Goal: Task Accomplishment & Management: Manage account settings

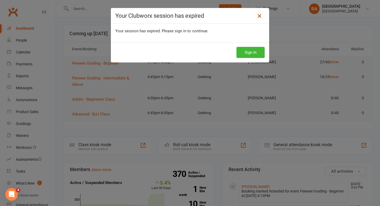
click at [261, 17] on icon at bounding box center [260, 16] width 6 height 6
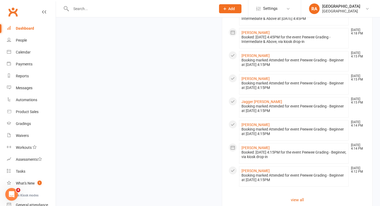
scroll to position [444, 0]
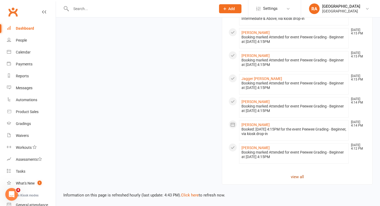
click at [294, 174] on link "view all" at bounding box center [298, 176] width 138 height 6
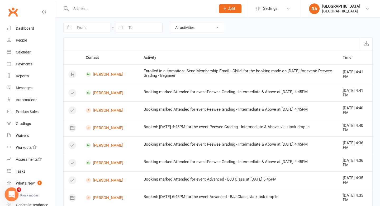
click at [12, 190] on div "Open Intercom Messenger" at bounding box center [10, 192] width 17 height 17
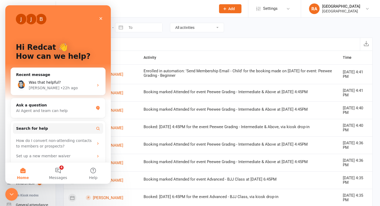
click at [192, 49] on div at bounding box center [218, 44] width 310 height 13
click at [101, 15] on div "Close" at bounding box center [101, 19] width 10 height 10
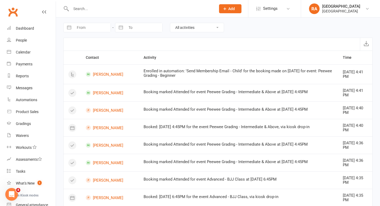
click at [76, 7] on input "text" at bounding box center [140, 8] width 143 height 7
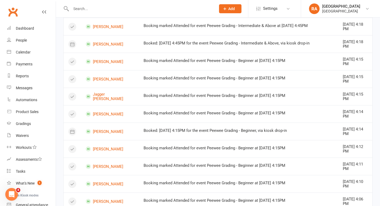
scroll to position [258, 0]
click at [14, 188] on div "Open Intercom Messenger" at bounding box center [10, 192] width 17 height 17
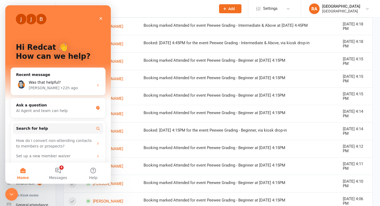
click at [95, 16] on div "J J B" at bounding box center [58, 19] width 85 height 11
click at [98, 16] on div "Close" at bounding box center [101, 19] width 10 height 10
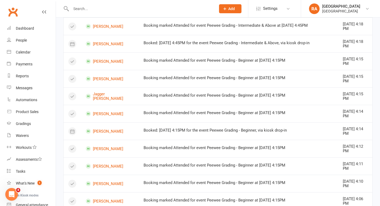
scroll to position [0, 0]
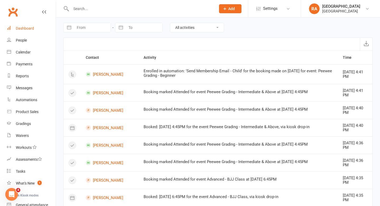
click at [34, 25] on link "Dashboard" at bounding box center [31, 28] width 49 height 12
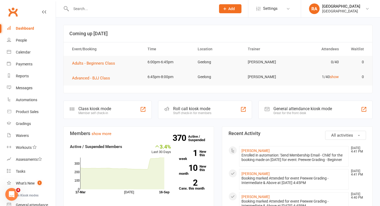
scroll to position [9, 0]
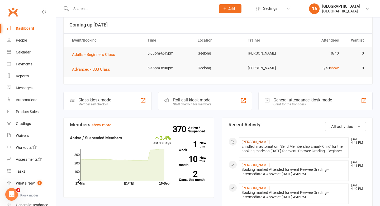
click at [252, 139] on link "Olive Garth" at bounding box center [256, 141] width 28 height 4
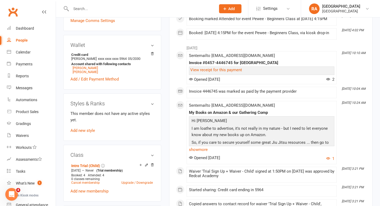
scroll to position [202, 0]
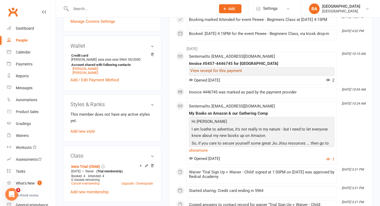
click at [213, 73] on link "View receipt for this payment" at bounding box center [216, 70] width 52 height 5
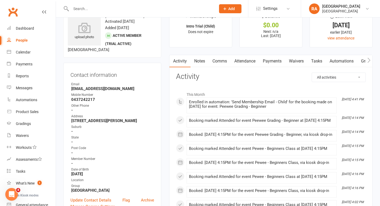
scroll to position [0, 0]
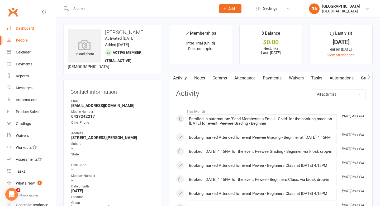
click at [18, 26] on div "Dashboard" at bounding box center [25, 28] width 18 height 4
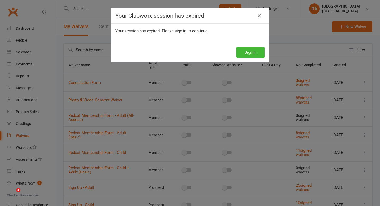
select select "25"
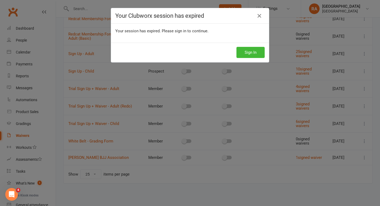
scroll to position [274, 0]
click at [261, 17] on icon at bounding box center [260, 16] width 6 height 6
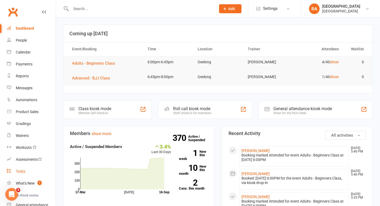
click at [18, 166] on link "Tasks" at bounding box center [31, 171] width 49 height 12
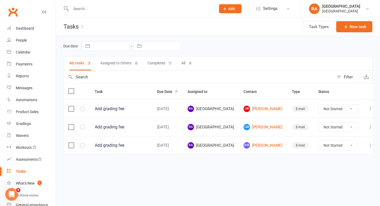
click at [260, 113] on td "JW Joel Williams" at bounding box center [263, 108] width 48 height 18
click at [259, 107] on link "JW Joel Williams" at bounding box center [263, 108] width 39 height 6
click at [259, 127] on link "LM Levi McRae" at bounding box center [263, 127] width 39 height 6
click at [259, 145] on link "BW Benji Woodhouse" at bounding box center [263, 145] width 39 height 6
click at [71, 109] on label at bounding box center [70, 108] width 5 height 5
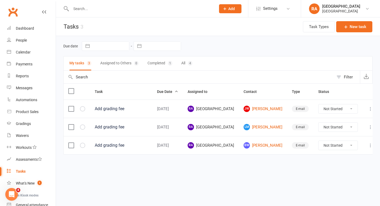
click at [71, 106] on input "checkbox" at bounding box center [70, 106] width 5 height 0
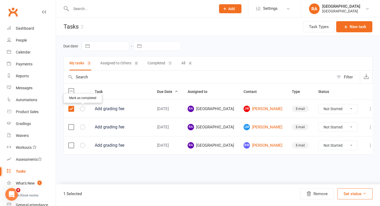
click at [0, 0] on icon "button" at bounding box center [0, 0] width 0 height 0
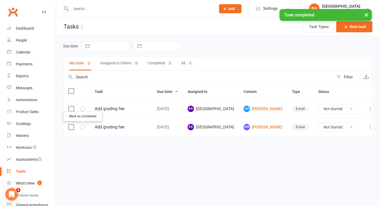
click at [0, 0] on icon "button" at bounding box center [0, 0] width 0 height 0
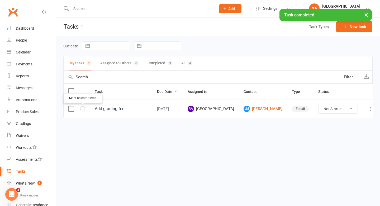
click at [83, 106] on button "button" at bounding box center [82, 108] width 5 height 5
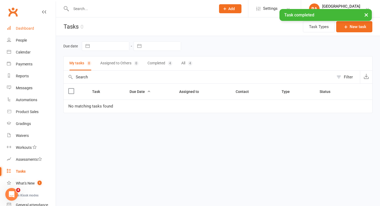
click at [29, 27] on div "Dashboard" at bounding box center [25, 28] width 18 height 4
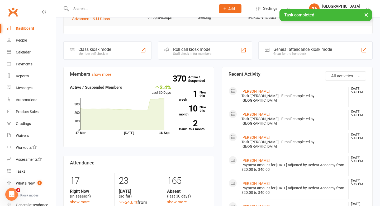
scroll to position [60, 0]
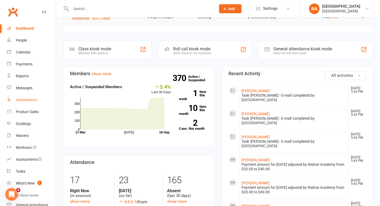
click at [30, 97] on link "Automations" at bounding box center [31, 100] width 49 height 12
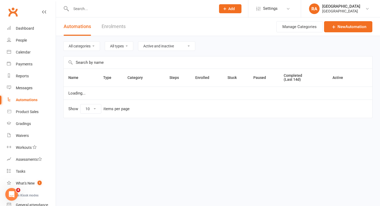
select select "50"
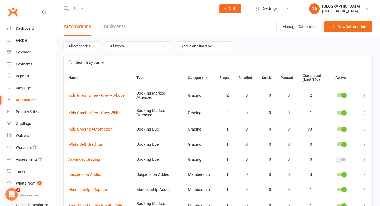
click at [106, 113] on link "Kids Grading Fee - Grey/White" at bounding box center [94, 112] width 52 height 5
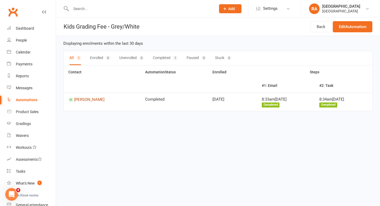
click at [82, 97] on link "Benji Woodhouse" at bounding box center [101, 99] width 67 height 5
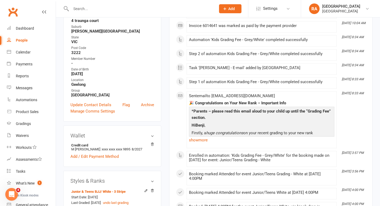
scroll to position [128, 0]
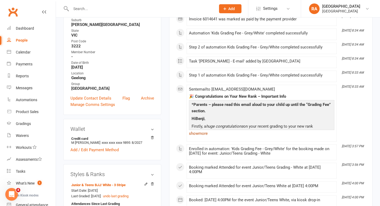
click at [192, 137] on link "show more" at bounding box center [262, 132] width 146 height 7
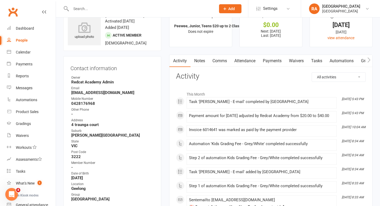
scroll to position [0, 0]
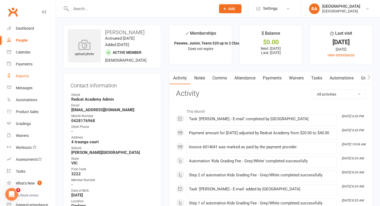
click at [26, 78] on div "Reports" at bounding box center [22, 76] width 13 height 4
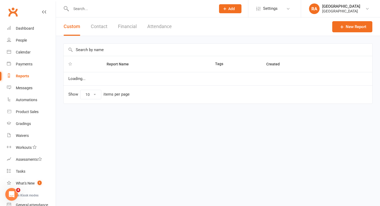
select select "50"
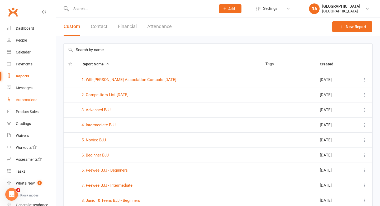
click at [26, 97] on link "Automations" at bounding box center [31, 100] width 49 height 12
select select "50"
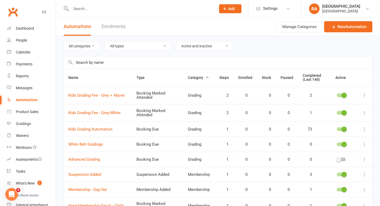
click at [101, 10] on input "text" at bounding box center [140, 8] width 143 height 7
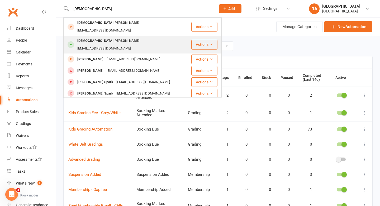
type input "christian"
click at [117, 45] on div "christian.catania1@icloud.com" at bounding box center [104, 49] width 57 height 8
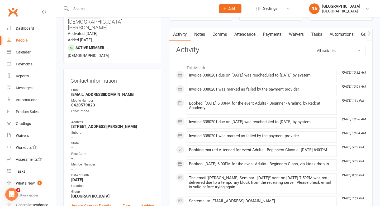
scroll to position [41, 0]
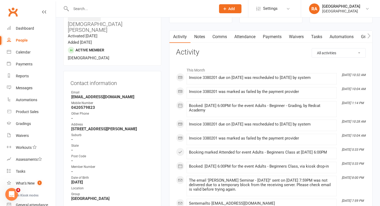
click at [243, 38] on link "Attendance" at bounding box center [245, 37] width 29 height 12
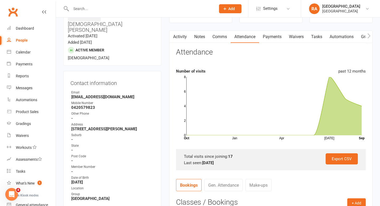
click at [278, 35] on link "Payments" at bounding box center [272, 37] width 26 height 12
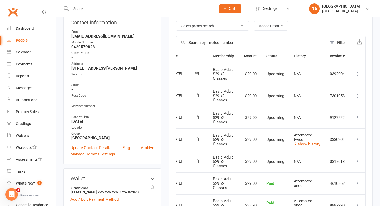
scroll to position [106, 0]
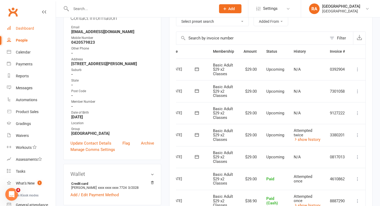
click at [29, 29] on div "Dashboard" at bounding box center [25, 28] width 18 height 4
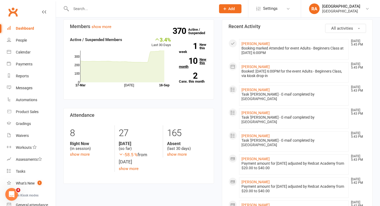
scroll to position [109, 0]
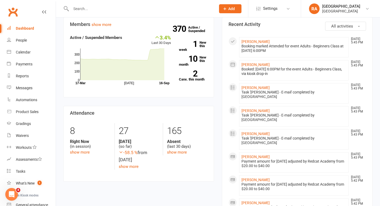
click at [140, 12] on div at bounding box center [137, 8] width 149 height 17
click at [134, 10] on input "text" at bounding box center [140, 8] width 143 height 7
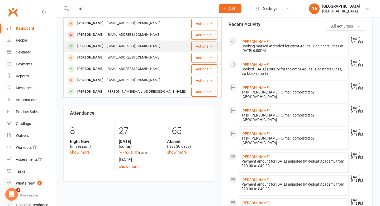
type input "hamish"
click at [111, 46] on div "bradwclayton@gmail.com" at bounding box center [133, 46] width 57 height 8
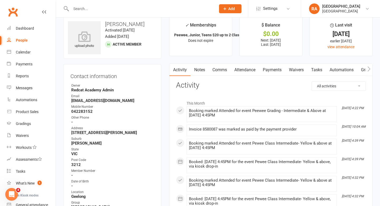
scroll to position [10, 0]
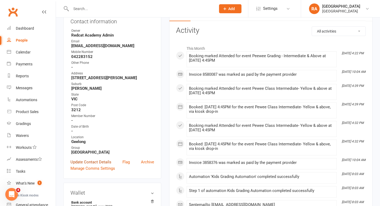
click at [86, 159] on link "Update Contact Details" at bounding box center [91, 162] width 41 height 6
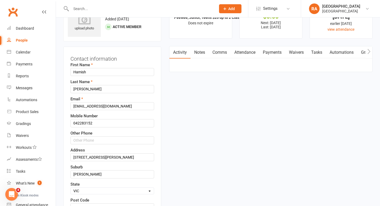
scroll to position [25, 0]
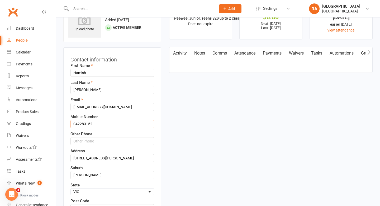
click at [101, 125] on input "042283152" at bounding box center [113, 124] width 84 height 8
type input "0"
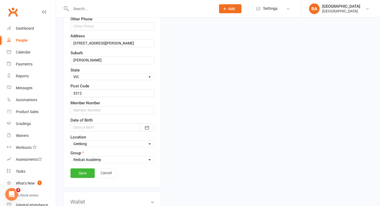
scroll to position [143, 0]
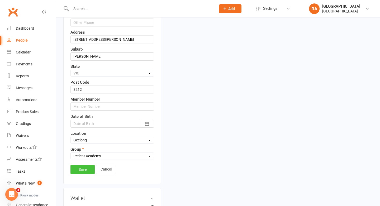
type input "0407515889"
click at [80, 171] on link "Save" at bounding box center [83, 169] width 24 height 10
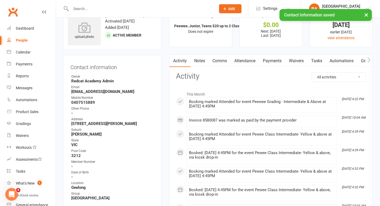
scroll to position [0, 0]
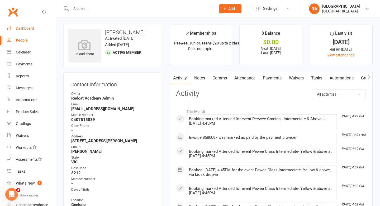
click at [28, 30] on div "Dashboard" at bounding box center [25, 28] width 18 height 4
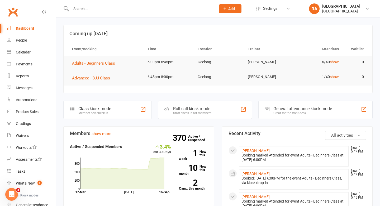
click at [20, 27] on div "Dashboard" at bounding box center [25, 28] width 18 height 4
click at [83, 11] on input "text" at bounding box center [140, 8] width 143 height 7
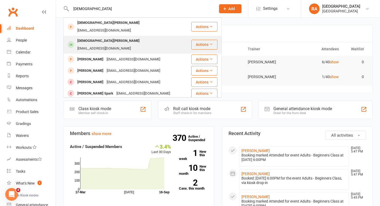
type input "christi"
click at [102, 37] on div "Christian Catania" at bounding box center [109, 41] width 66 height 8
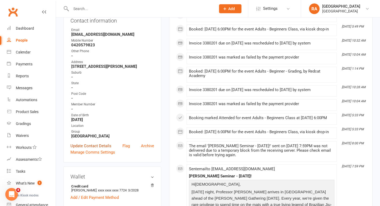
click at [89, 142] on link "Update Contact Details" at bounding box center [91, 145] width 41 height 6
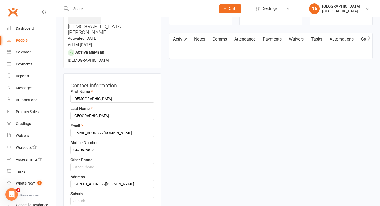
scroll to position [25, 0]
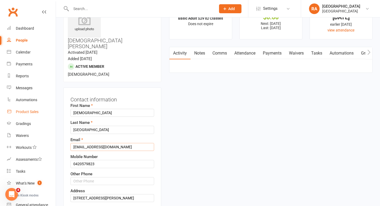
drag, startPoint x: 129, startPoint y: 108, endPoint x: 28, endPoint y: 108, distance: 101.2
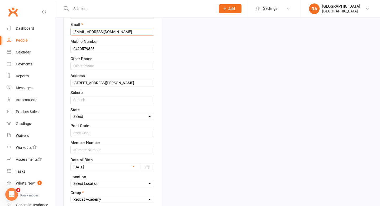
scroll to position [141, 0]
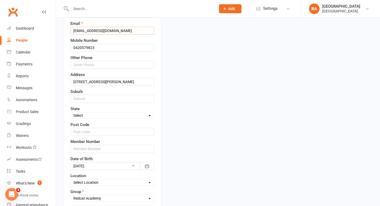
type input "kupidfashion@gmail.com"
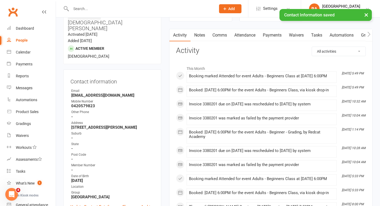
scroll to position [0, 0]
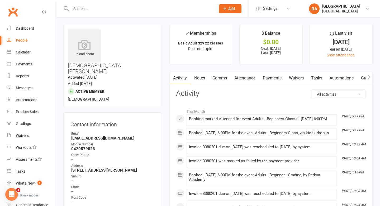
click at [273, 79] on link "Payments" at bounding box center [272, 78] width 26 height 12
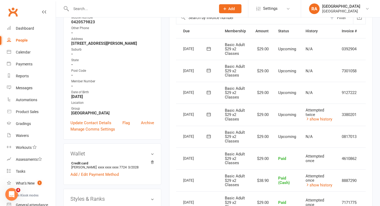
scroll to position [0, 27]
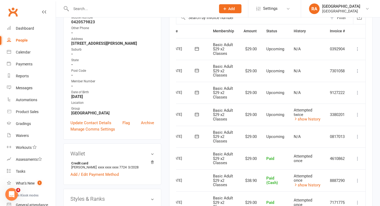
click at [358, 113] on icon at bounding box center [357, 114] width 5 height 5
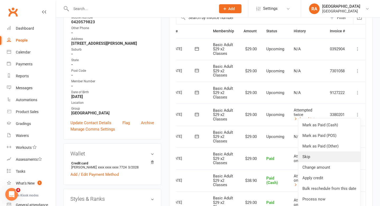
click at [320, 156] on link "Skip" at bounding box center [330, 156] width 62 height 11
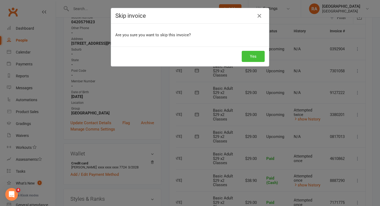
click at [249, 57] on button "Yes" at bounding box center [253, 56] width 23 height 11
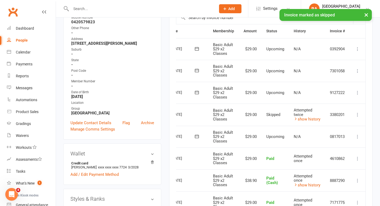
click at [357, 137] on icon at bounding box center [357, 136] width 5 height 5
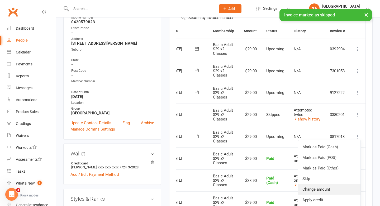
click at [315, 187] on link "Change amount" at bounding box center [330, 189] width 62 height 11
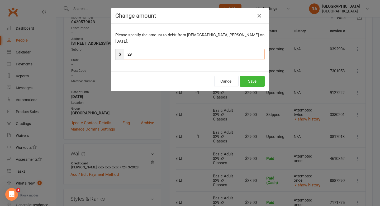
click at [141, 49] on input "29" at bounding box center [194, 54] width 141 height 11
type input "2"
type input "58"
click at [249, 76] on button "Save" at bounding box center [252, 81] width 25 height 11
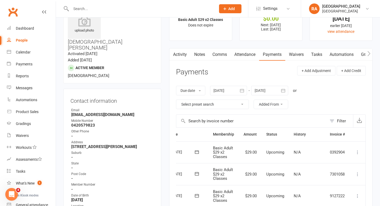
scroll to position [0, 0]
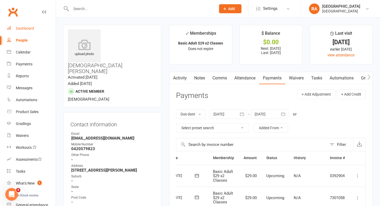
click at [27, 27] on div "Dashboard" at bounding box center [25, 28] width 18 height 4
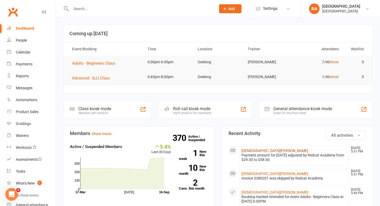
click at [258, 149] on link "[DEMOGRAPHIC_DATA][PERSON_NAME]" at bounding box center [275, 150] width 67 height 4
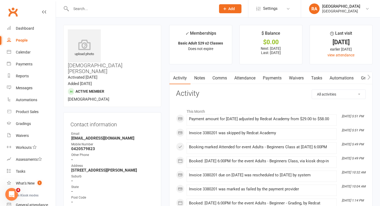
click at [197, 78] on link "Notes" at bounding box center [200, 78] width 18 height 12
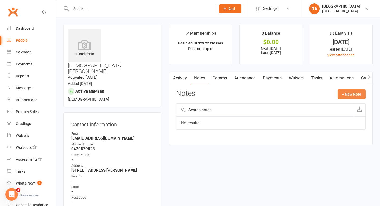
click at [345, 97] on button "+ New Note" at bounding box center [352, 94] width 28 height 10
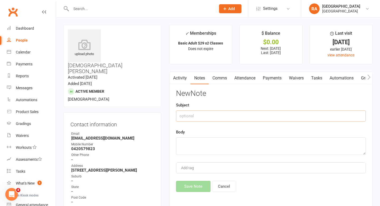
click at [207, 118] on input "text" at bounding box center [271, 115] width 190 height 11
type input "Payment 19/9"
click at [201, 141] on textarea at bounding box center [271, 145] width 190 height 17
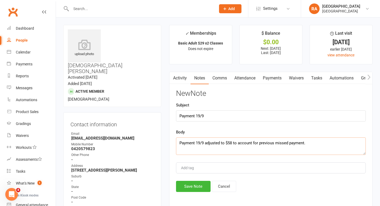
click at [274, 143] on textarea "Payment 19/9 adjusted to $58 to account for previous missed payment." at bounding box center [271, 145] width 190 height 17
click at [291, 143] on textarea "Payment 19/9 adjusted to $58 to account for missed payment." at bounding box center [271, 145] width 190 height 17
click at [291, 141] on textarea "Payment 19/9 adjusted to $58 to account for missed payment previous week." at bounding box center [271, 145] width 190 height 17
type textarea "Payment 19/9 adjusted to $58 to account for missed payment due previous week."
click at [197, 115] on input "Payment 19/9" at bounding box center [271, 115] width 190 height 11
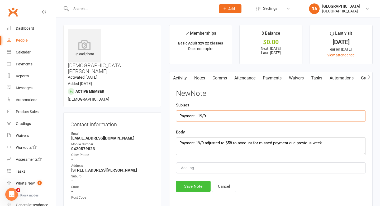
type input "Payment - 19/9"
click at [194, 185] on button "Save Note" at bounding box center [193, 185] width 35 height 11
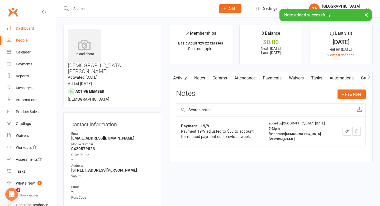
click at [18, 30] on link "Dashboard" at bounding box center [31, 28] width 49 height 12
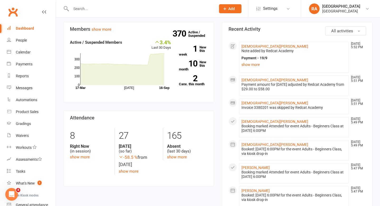
scroll to position [114, 0]
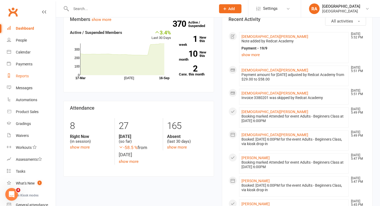
click at [25, 75] on div "Reports" at bounding box center [22, 76] width 13 height 4
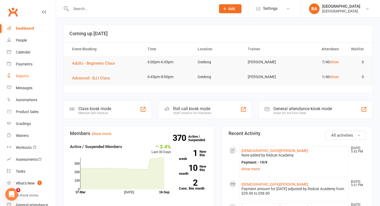
select select "50"
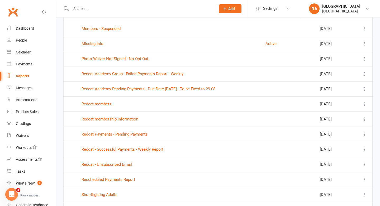
scroll to position [504, 0]
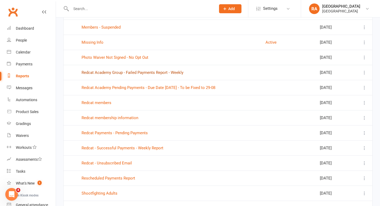
click at [124, 71] on link "Redcat Academy Group - Failed Payments Report - Weekly" at bounding box center [133, 72] width 102 height 5
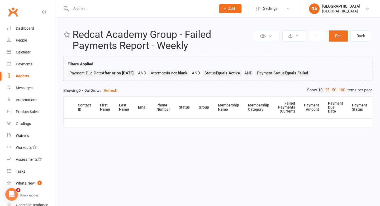
select select "50"
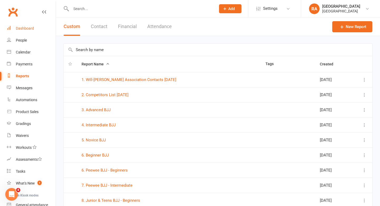
click at [27, 24] on link "Dashboard" at bounding box center [31, 28] width 49 height 12
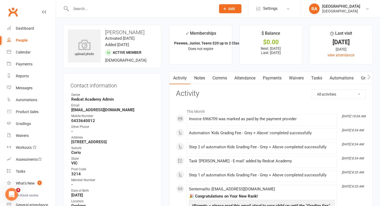
click at [269, 79] on link "Payments" at bounding box center [272, 78] width 26 height 12
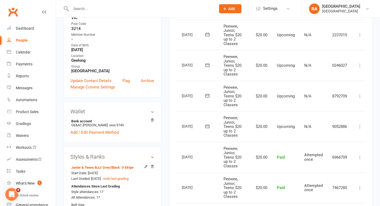
scroll to position [0, 18]
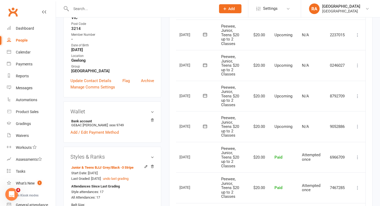
click at [358, 125] on icon at bounding box center [357, 126] width 5 height 5
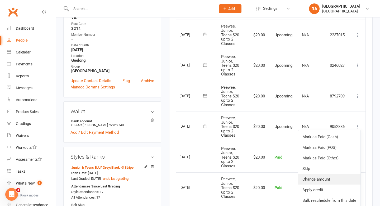
click at [317, 179] on link "Change amount" at bounding box center [330, 179] width 62 height 11
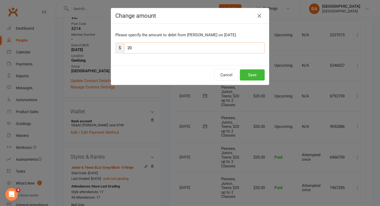
click at [143, 47] on input "20" at bounding box center [194, 47] width 141 height 11
type input "2"
type input "40"
click at [258, 77] on button "Save" at bounding box center [252, 74] width 25 height 11
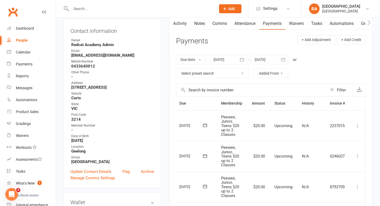
scroll to position [0, 0]
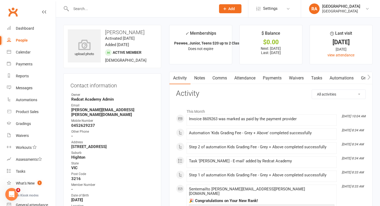
click at [274, 78] on link "Payments" at bounding box center [272, 78] width 26 height 12
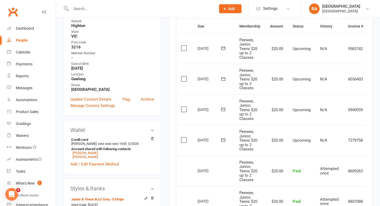
scroll to position [0, 18]
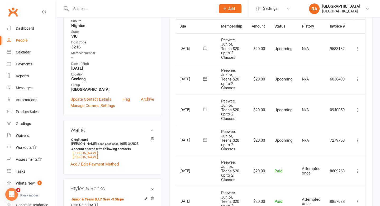
click at [357, 138] on icon at bounding box center [357, 139] width 5 height 5
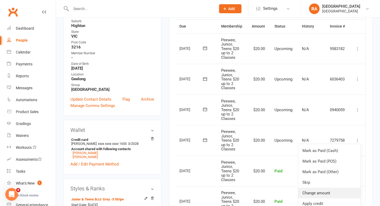
click at [313, 190] on link "Change amount" at bounding box center [330, 192] width 62 height 11
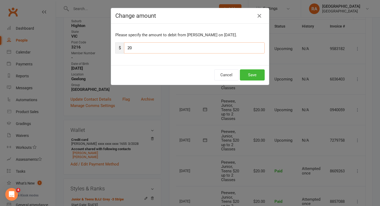
click at [165, 46] on input "20" at bounding box center [194, 47] width 141 height 11
type input "2"
type input "40"
click at [243, 75] on button "Save" at bounding box center [252, 74] width 25 height 11
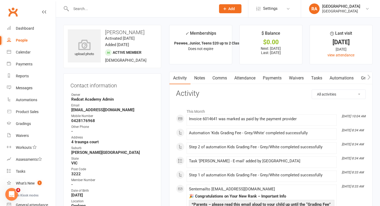
click at [272, 79] on link "Payments" at bounding box center [272, 78] width 26 height 12
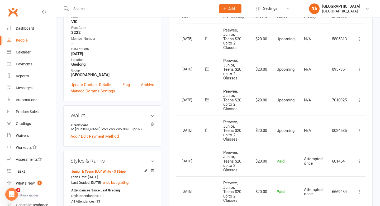
scroll to position [0, 18]
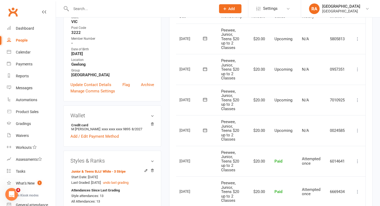
click at [358, 129] on icon at bounding box center [357, 130] width 5 height 5
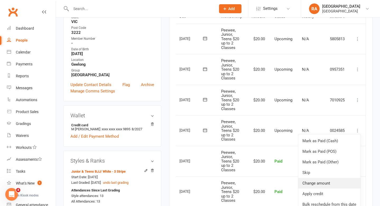
click at [321, 185] on link "Change amount" at bounding box center [330, 183] width 62 height 11
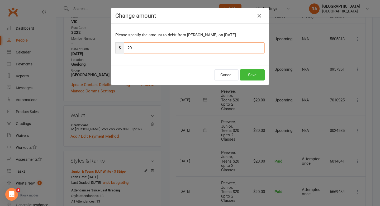
click at [143, 45] on input "20" at bounding box center [194, 47] width 141 height 11
type input "2"
type input "40"
click at [256, 73] on button "Save" at bounding box center [252, 74] width 25 height 11
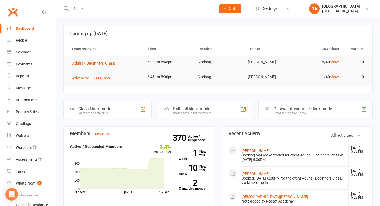
click at [257, 149] on link "[PERSON_NAME]" at bounding box center [256, 150] width 28 height 4
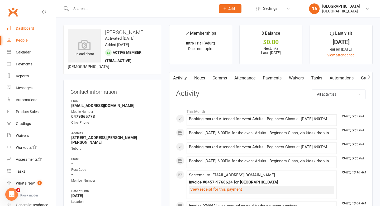
click at [30, 29] on div "Dashboard" at bounding box center [25, 28] width 18 height 4
